Goal: Download file/media

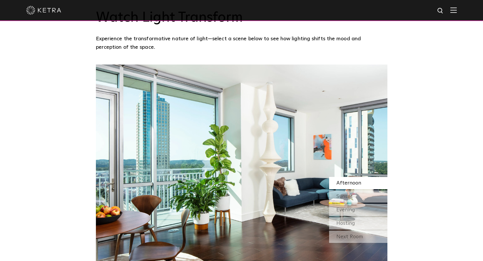
scroll to position [554, 0]
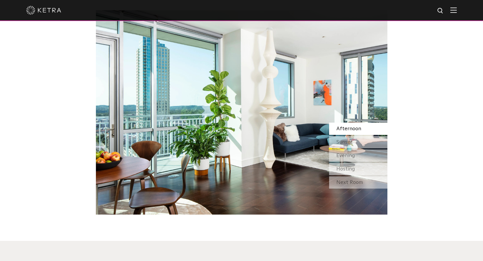
click at [457, 7] on div at bounding box center [241, 10] width 431 height 20
click at [456, 11] on img at bounding box center [453, 10] width 6 height 6
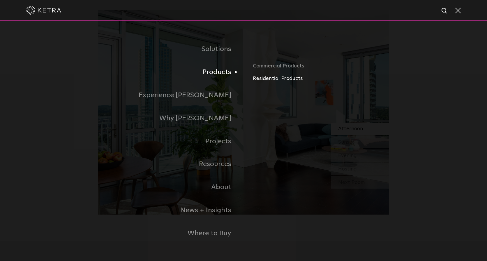
click at [267, 80] on link "Residential Products" at bounding box center [321, 78] width 136 height 8
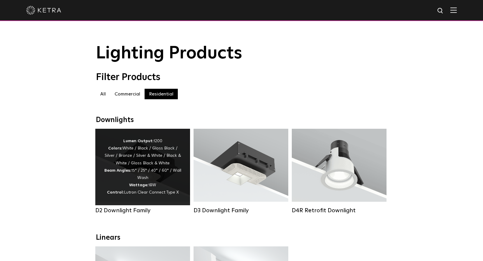
click at [156, 175] on div "Lumen Output: 1200 Colors: White / Black / Gloss Black / Silver / Bronze / Silv…" at bounding box center [142, 166] width 77 height 59
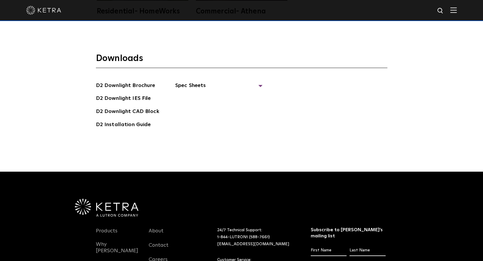
scroll to position [1632, 0]
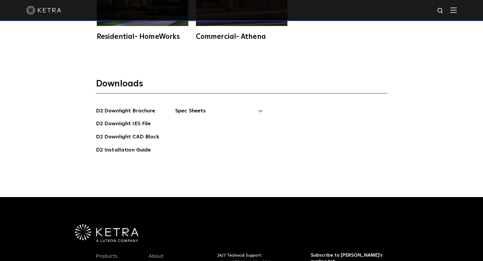
click at [184, 107] on span "Spec Sheets" at bounding box center [218, 113] width 87 height 13
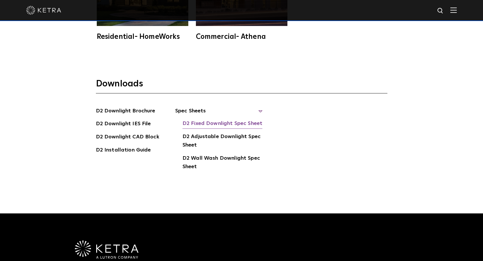
click at [202, 119] on link "D2 Fixed Downlight Spec Sheet" at bounding box center [222, 123] width 80 height 9
